Goal: Register for event/course

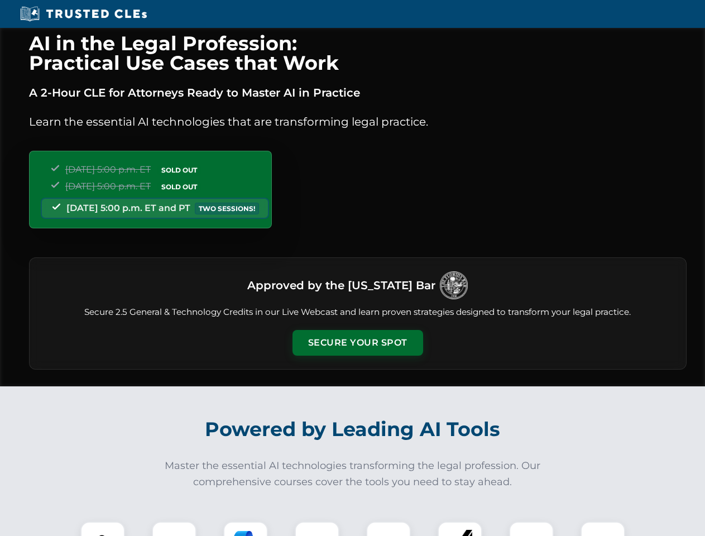
click at [357, 343] on button "Secure Your Spot" at bounding box center [357, 343] width 131 height 26
click at [103, 528] on img at bounding box center [102, 543] width 32 height 32
